Goal: Information Seeking & Learning: Learn about a topic

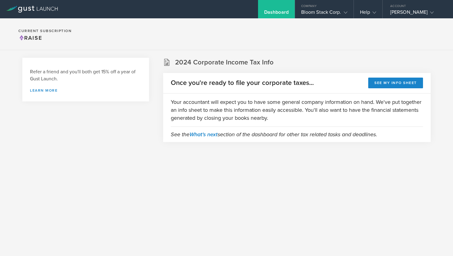
click at [394, 185] on div "Refer a friend and you'll both get 15% off a year of Gust Launch. Learn more 20…" at bounding box center [226, 150] width 453 height 201
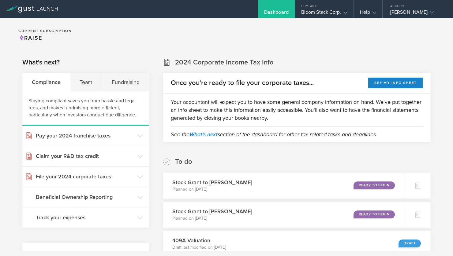
click at [309, 38] on section "Current Subscription Raise" at bounding box center [226, 34] width 453 height 32
click at [140, 34] on section "Current Subscription Raise" at bounding box center [226, 34] width 453 height 32
click at [128, 85] on div "Fundraising" at bounding box center [125, 82] width 47 height 18
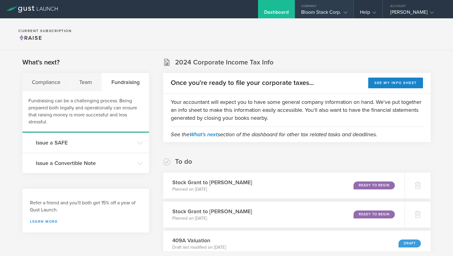
click at [344, 11] on icon at bounding box center [346, 13] width 4 height 4
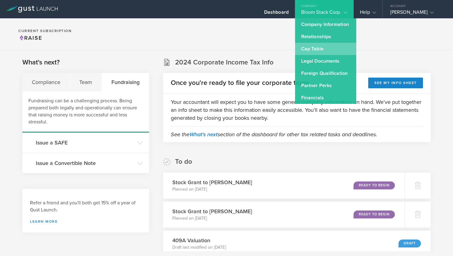
click at [317, 47] on link "Cap Table" at bounding box center [325, 49] width 61 height 12
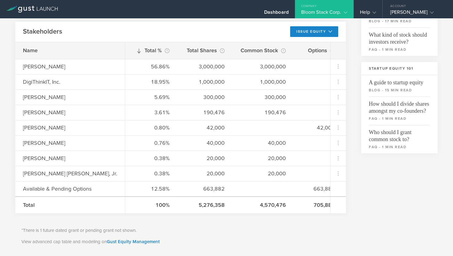
scroll to position [157, 0]
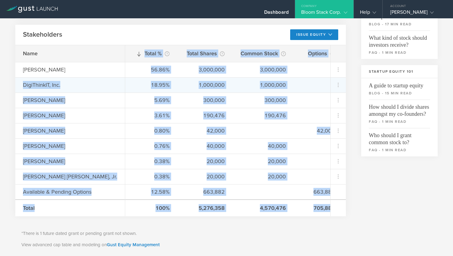
drag, startPoint x: 339, startPoint y: 212, endPoint x: 32, endPoint y: 80, distance: 333.9
click at [32, 80] on div "Name [PERSON_NAME], Inc. [PERSON_NAME] [PERSON_NAME] [PERSON_NAME] [PERSON_NAME…" at bounding box center [180, 130] width 330 height 171
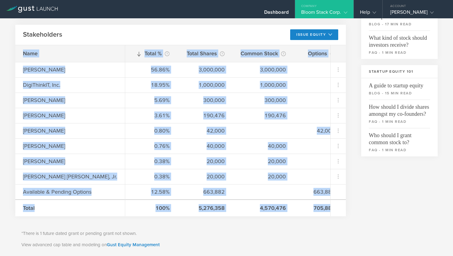
click at [21, 54] on div "Name" at bounding box center [70, 53] width 110 height 17
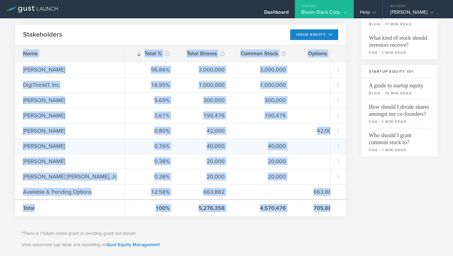
copy div "Lore Ipsu Dolorsi AmetConseCT, Adi. Elitse Doeiusmo Tempori Utlabore Etdolo Mag…"
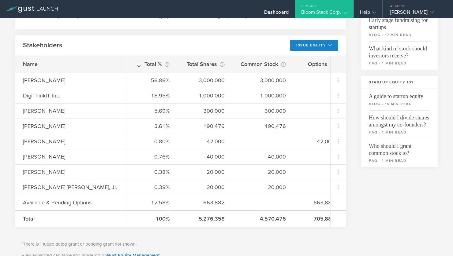
scroll to position [145, 0]
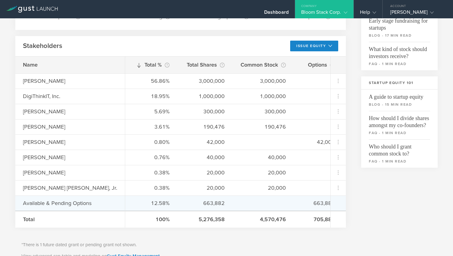
click at [80, 204] on div "Available & Pending Options" at bounding box center [78, 204] width 110 height 8
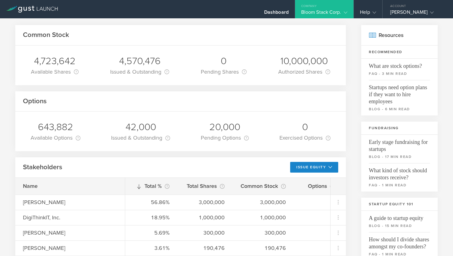
scroll to position [0, 0]
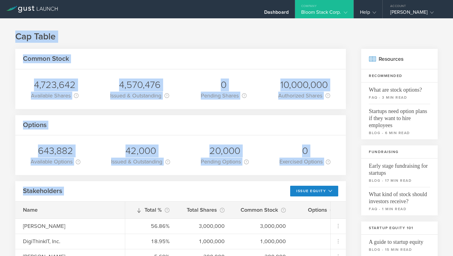
drag, startPoint x: 16, startPoint y: 36, endPoint x: 266, endPoint y: 195, distance: 296.1
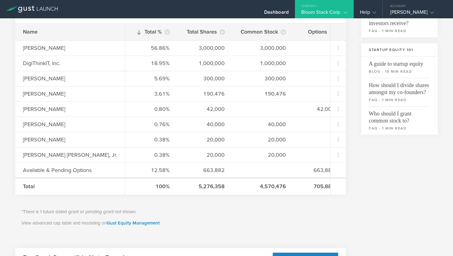
scroll to position [189, 0]
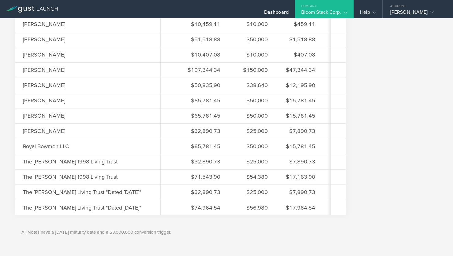
scroll to position [652, 0]
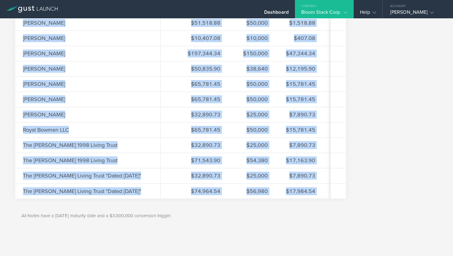
copy div "Lor Ipsum Dolors Ametc 3,300,468 Adipiscin Elitse Doei te inc utlabo et dolore …"
click at [253, 226] on div "All Notes have a [DATE] maturity date and a $3,000,000 conversion trigger." at bounding box center [180, 216] width 330 height 28
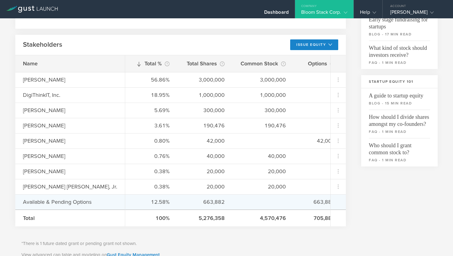
scroll to position [144, 0]
